Goal: Task Accomplishment & Management: Manage account settings

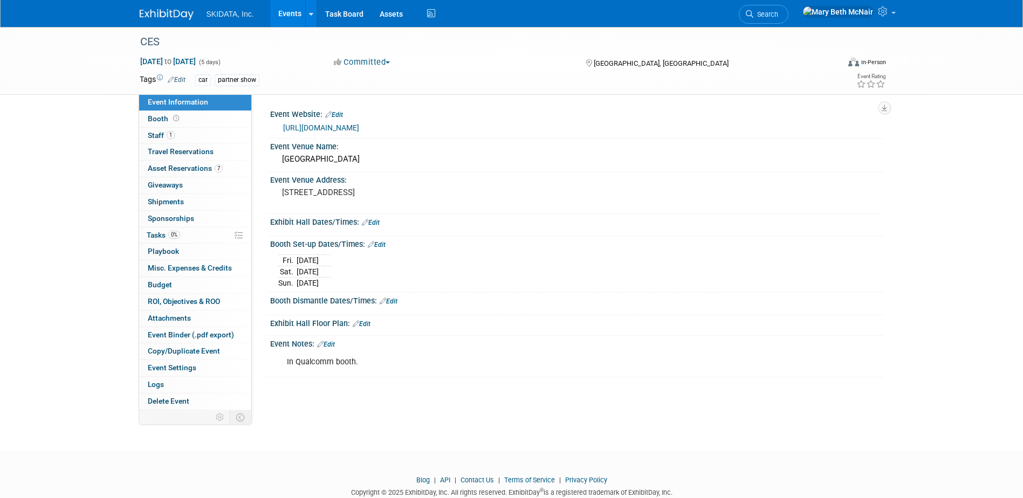
click at [290, 7] on link "Events" at bounding box center [289, 13] width 39 height 27
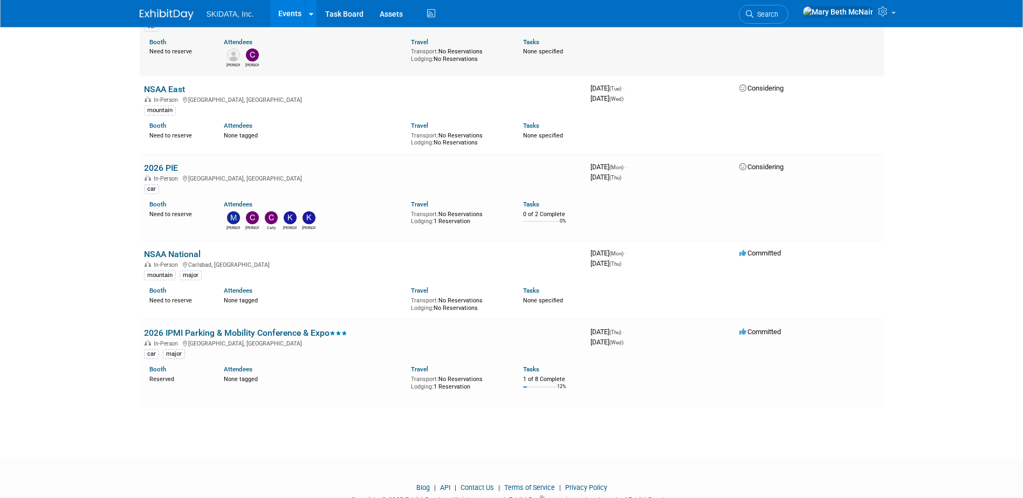
scroll to position [809, 0]
click at [189, 331] on link "2026 IPMI Parking & Mobility Conference & Expo" at bounding box center [245, 332] width 203 height 10
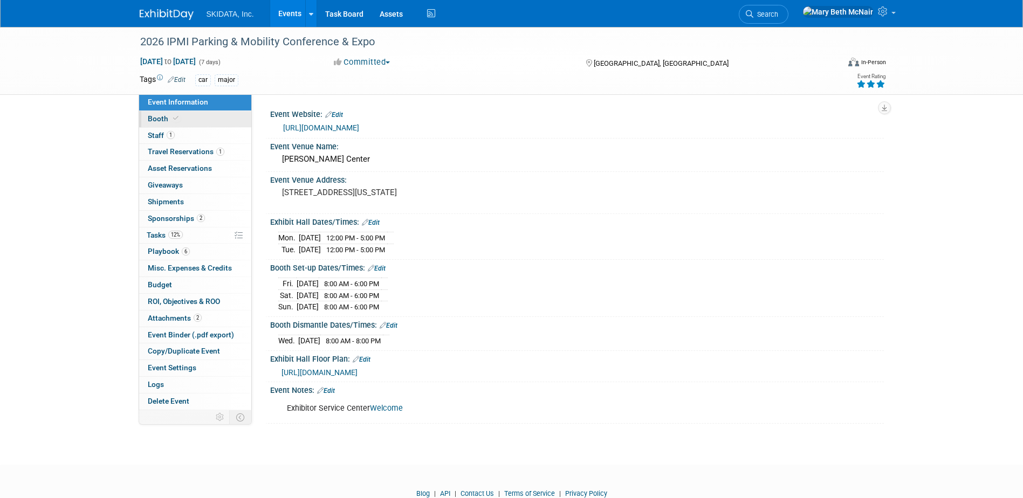
click at [153, 122] on span "Booth" at bounding box center [164, 118] width 33 height 9
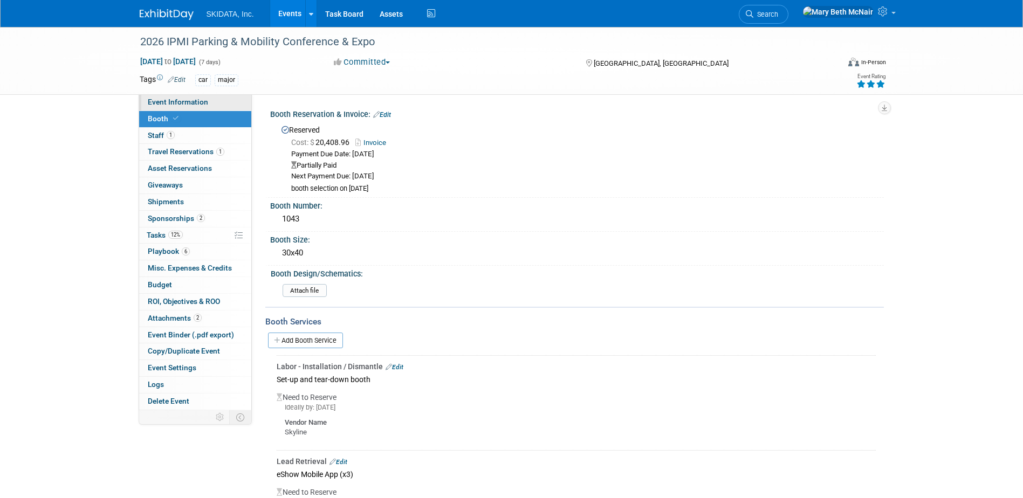
click at [159, 104] on span "Event Information" at bounding box center [178, 102] width 60 height 9
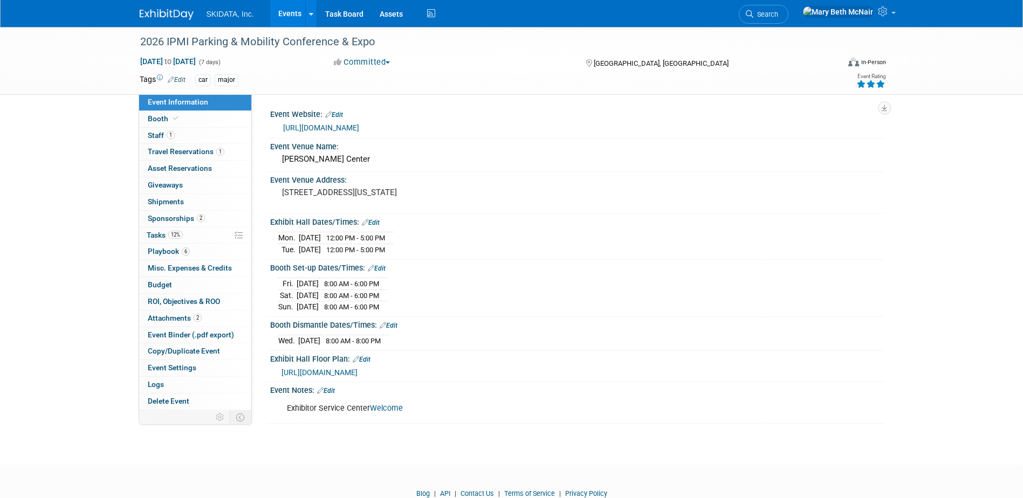
click at [313, 127] on link "https://ipmi.parking-mobility.org/2026/" at bounding box center [321, 128] width 76 height 9
click at [159, 122] on span "Booth" at bounding box center [164, 118] width 33 height 9
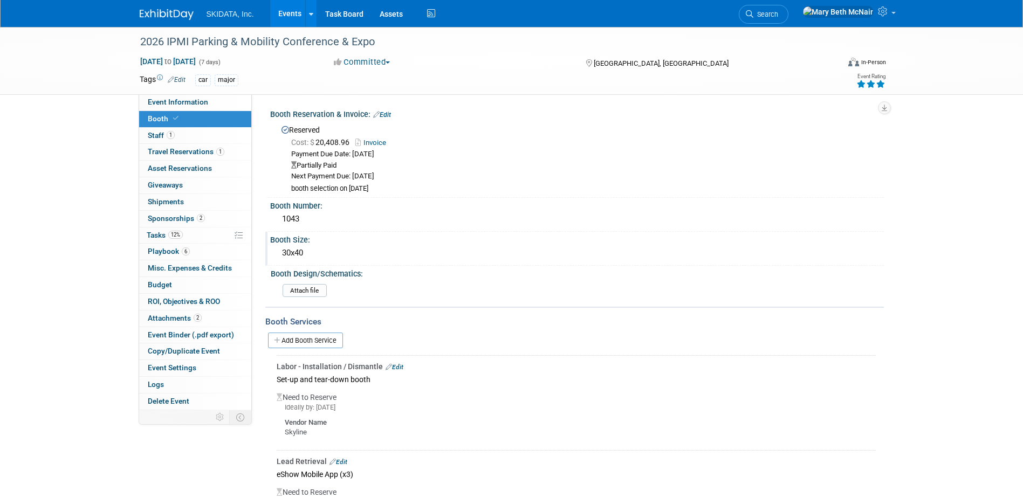
click at [311, 248] on div "30x40" at bounding box center [577, 253] width 598 height 17
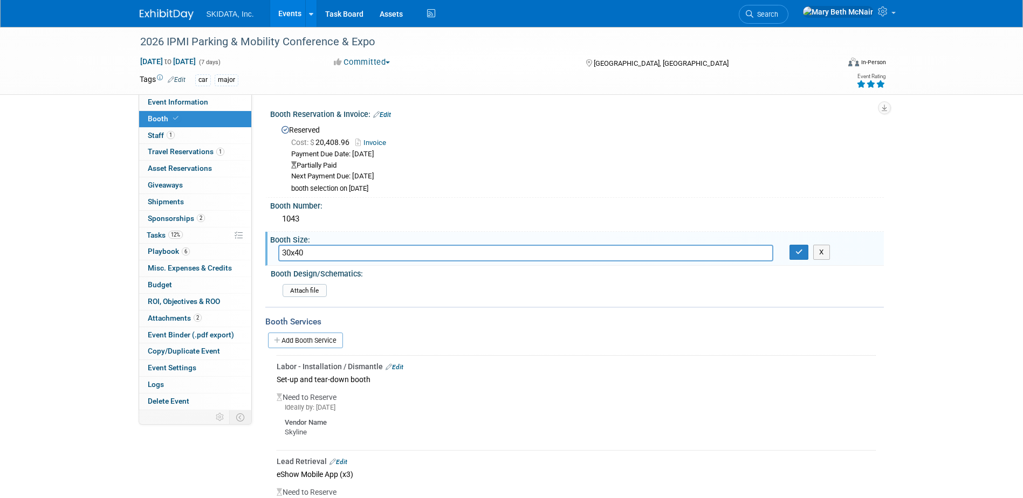
drag, startPoint x: 292, startPoint y: 250, endPoint x: 260, endPoint y: 237, distance: 34.4
click at [268, 246] on div "Booth Size: 30x40 30x40 X" at bounding box center [574, 249] width 619 height 34
type input "20x40"
click at [382, 225] on div "1043" at bounding box center [577, 219] width 598 height 17
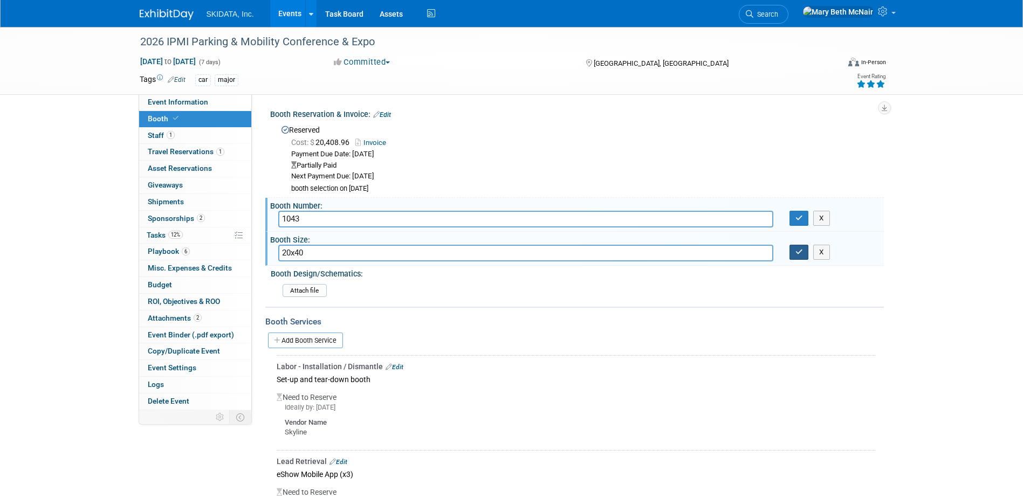
click at [799, 258] on button "button" at bounding box center [799, 252] width 19 height 15
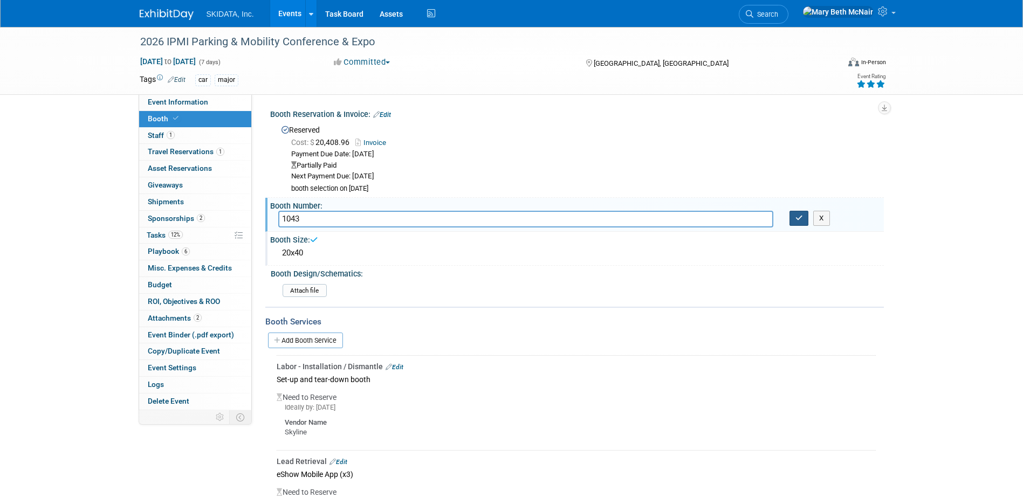
click at [794, 223] on button "button" at bounding box center [799, 218] width 19 height 15
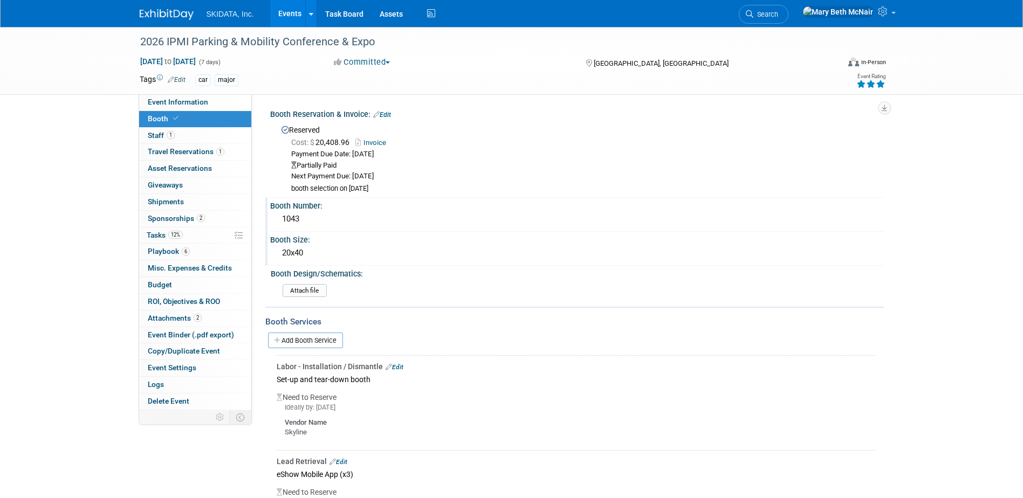
click at [233, 14] on span "SKIDATA, Inc." at bounding box center [230, 14] width 47 height 9
click at [185, 7] on link at bounding box center [173, 9] width 67 height 9
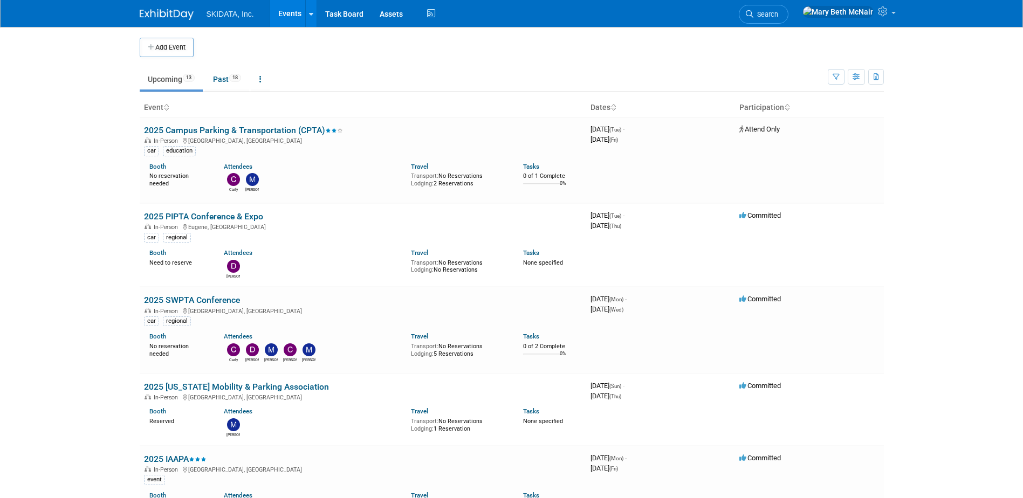
click at [234, 16] on span "SKIDATA, Inc." at bounding box center [230, 14] width 47 height 9
click at [285, 15] on link "Events" at bounding box center [289, 13] width 39 height 27
click at [222, 76] on link "Past 18" at bounding box center [227, 79] width 44 height 20
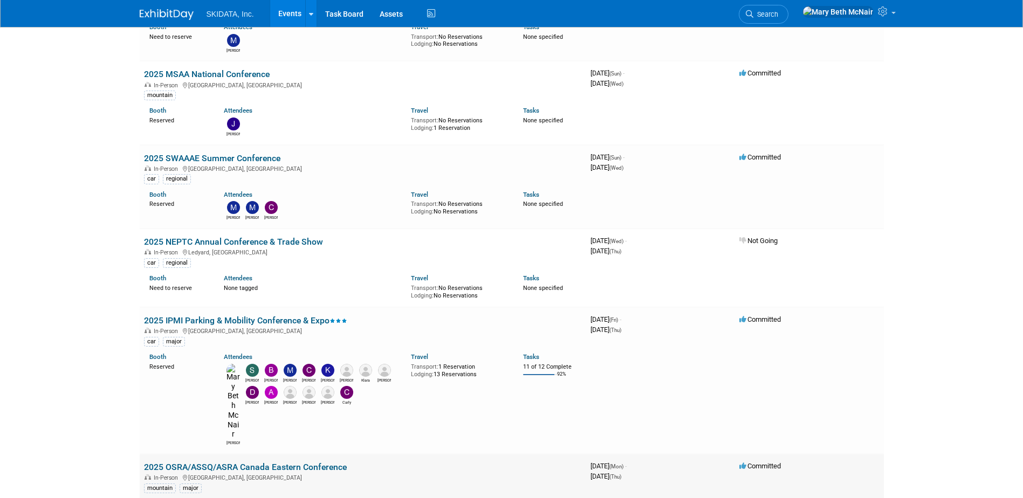
scroll to position [647, 0]
click at [313, 474] on div "In-Person [GEOGRAPHIC_DATA], [GEOGRAPHIC_DATA]" at bounding box center [363, 478] width 438 height 9
click at [295, 463] on link "2025 OSRA/ASSQ/ASRA Canada Eastern Conference" at bounding box center [245, 468] width 203 height 10
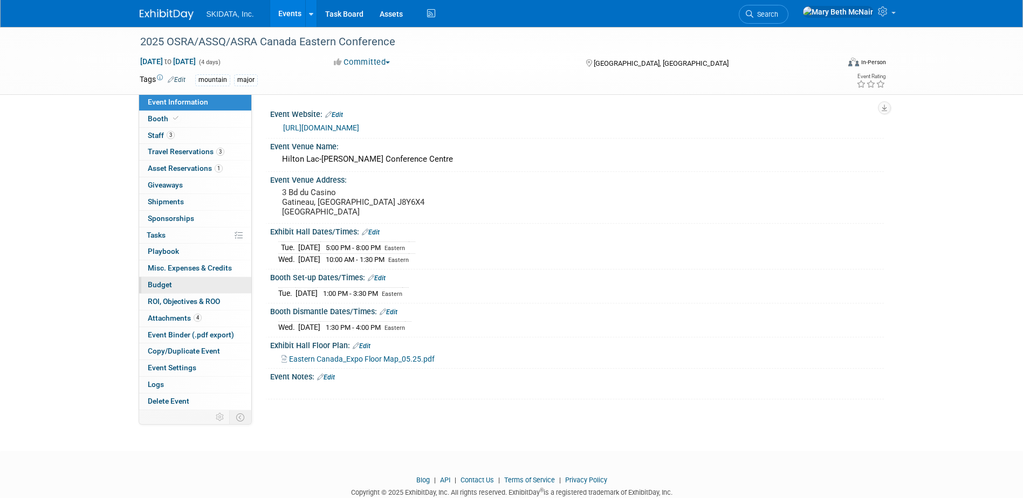
click at [158, 279] on link "Budget" at bounding box center [195, 285] width 112 height 16
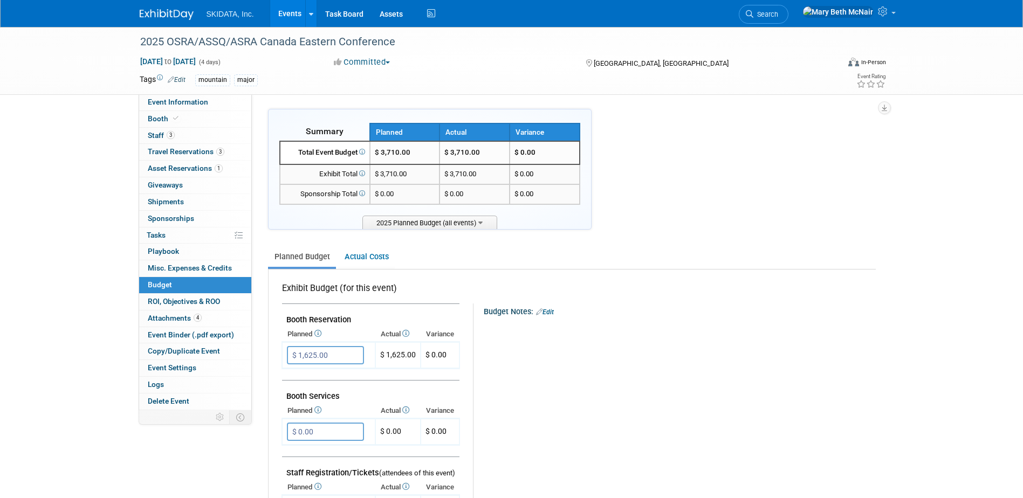
click at [290, 17] on link "Events" at bounding box center [289, 13] width 39 height 27
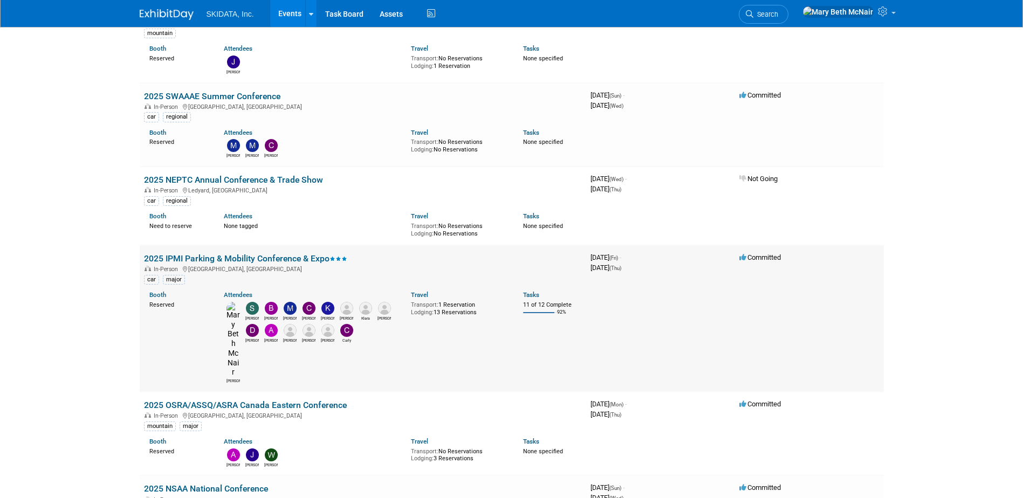
scroll to position [755, 0]
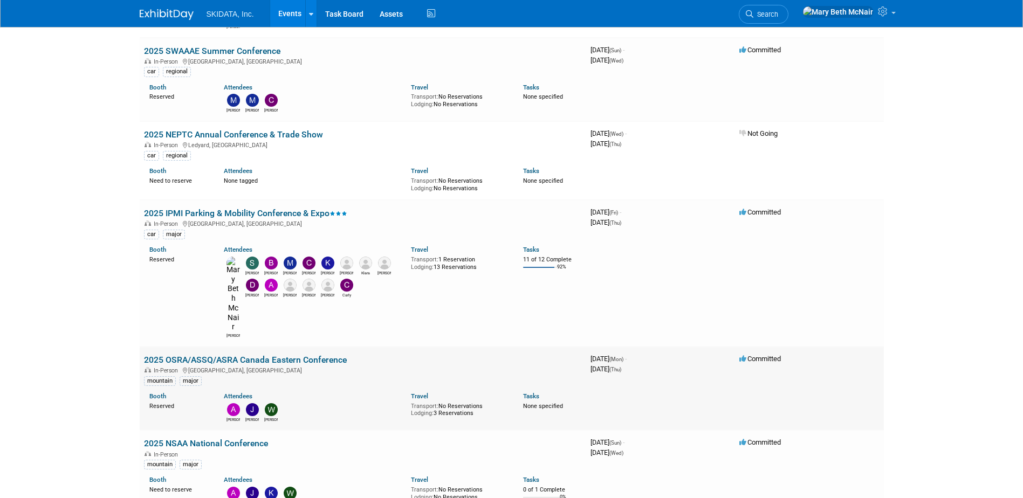
click at [176, 355] on link "2025 OSRA/ASSQ/ASRA Canada Eastern Conference" at bounding box center [245, 360] width 203 height 10
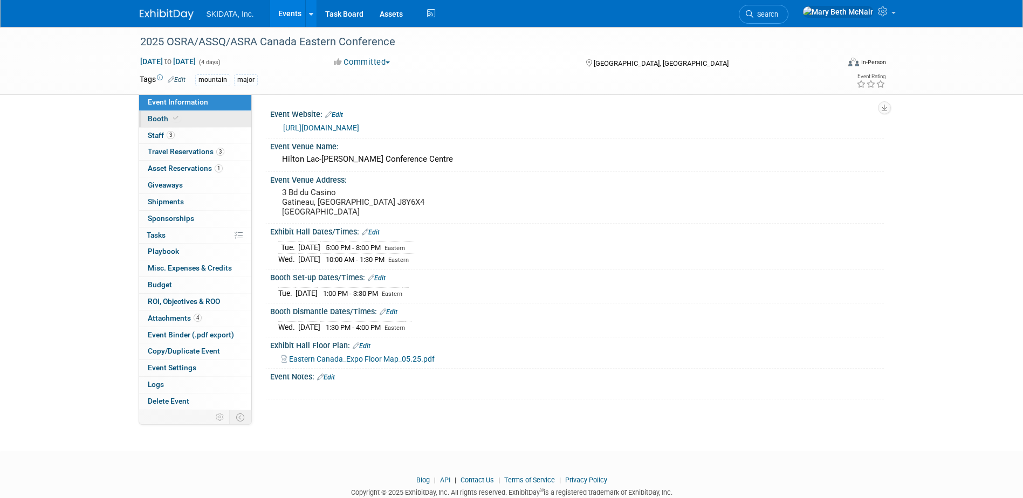
click at [152, 125] on link "Booth" at bounding box center [195, 119] width 112 height 16
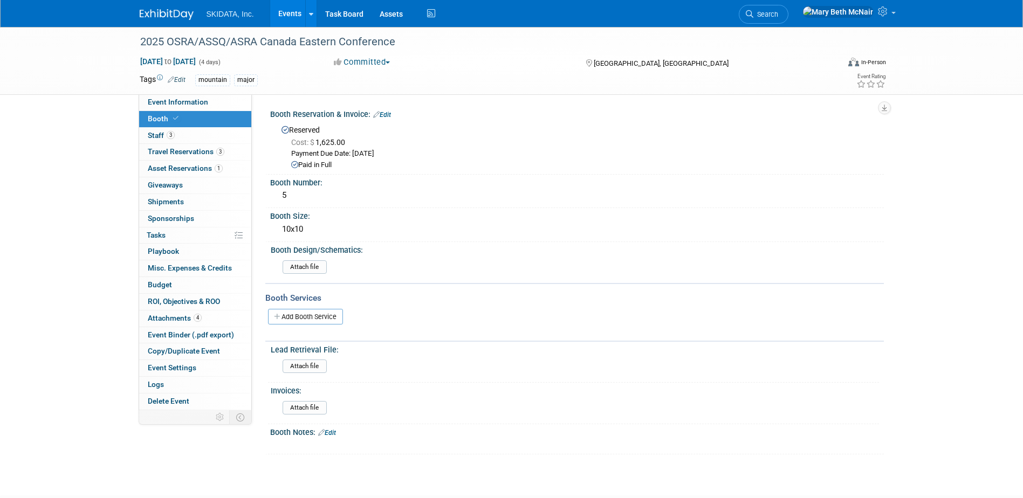
click at [296, 12] on link "Events" at bounding box center [289, 13] width 39 height 27
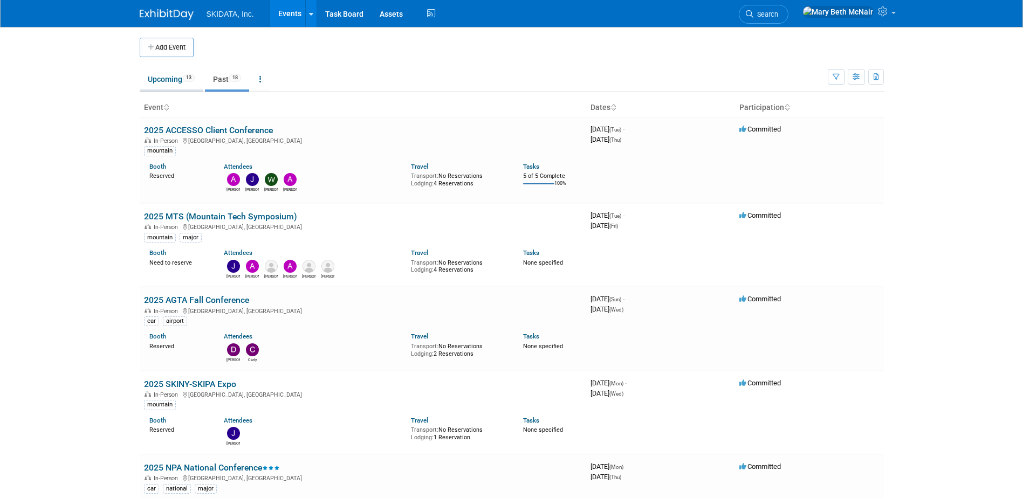
click at [174, 75] on link "Upcoming 13" at bounding box center [171, 79] width 63 height 20
